Goal: Task Accomplishment & Management: Manage account settings

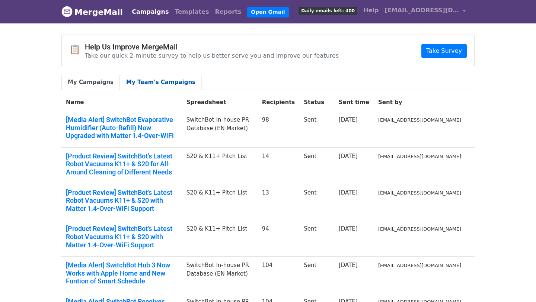
click at [167, 86] on link "My Team's Campaigns" at bounding box center [161, 82] width 82 height 15
click at [436, 12] on span "[EMAIL_ADDRESS][DOMAIN_NAME]" at bounding box center [422, 10] width 74 height 9
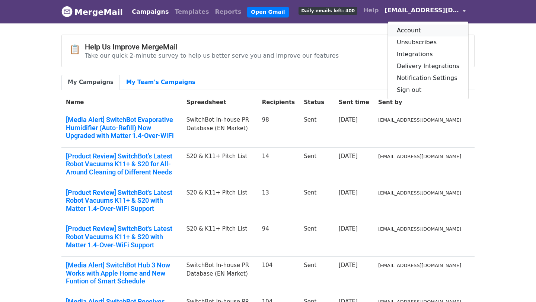
click at [434, 31] on link "Account" at bounding box center [428, 31] width 80 height 12
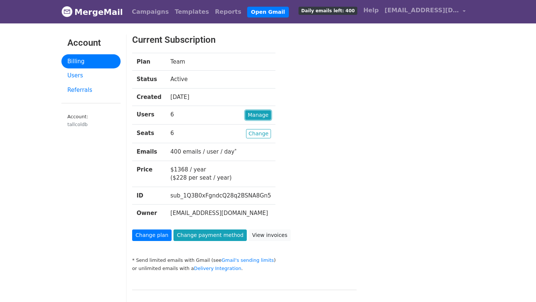
click at [247, 116] on link "Manage" at bounding box center [258, 115] width 26 height 9
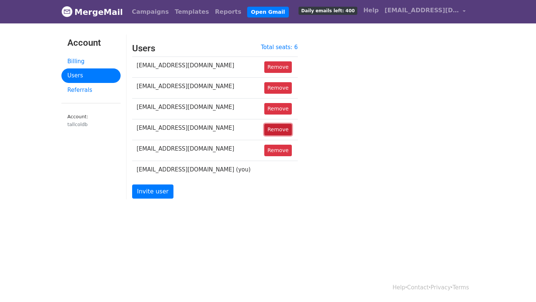
click at [264, 131] on link "Remove" at bounding box center [278, 130] width 28 height 12
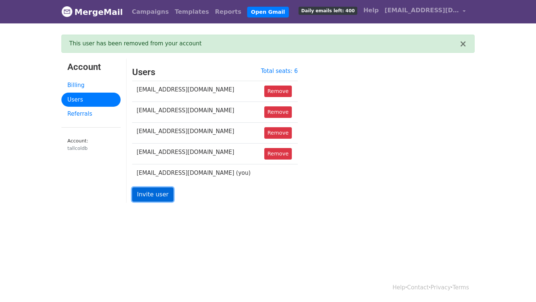
click at [153, 195] on link "Invite user" at bounding box center [152, 195] width 41 height 14
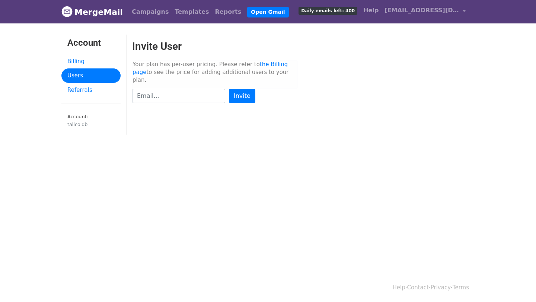
click at [194, 89] on input "text" at bounding box center [178, 96] width 93 height 14
type input "pat17357193523@gmail.com"
click at [239, 89] on input "Invite" at bounding box center [242, 96] width 26 height 14
